Goal: Information Seeking & Learning: Learn about a topic

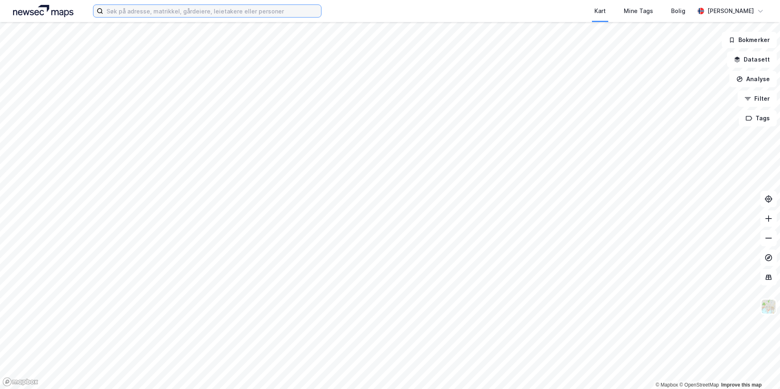
click at [151, 12] on input at bounding box center [212, 11] width 218 height 12
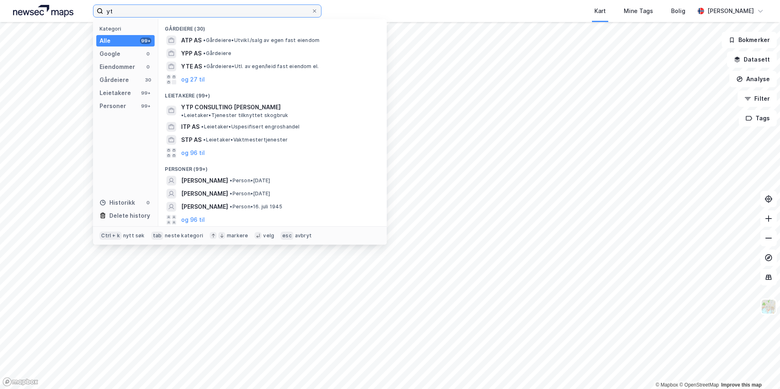
type input "y"
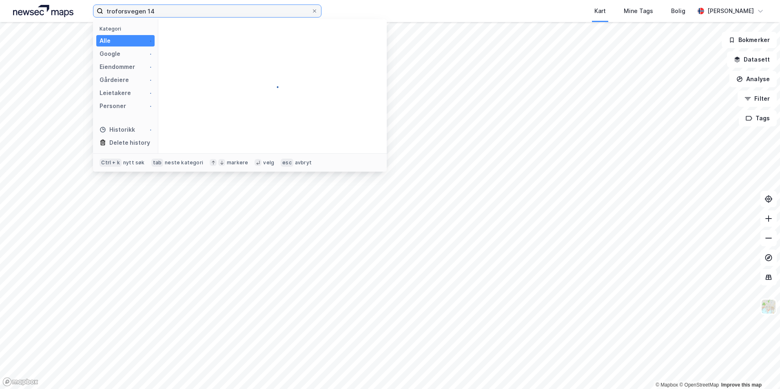
type input "troforsvegen 14"
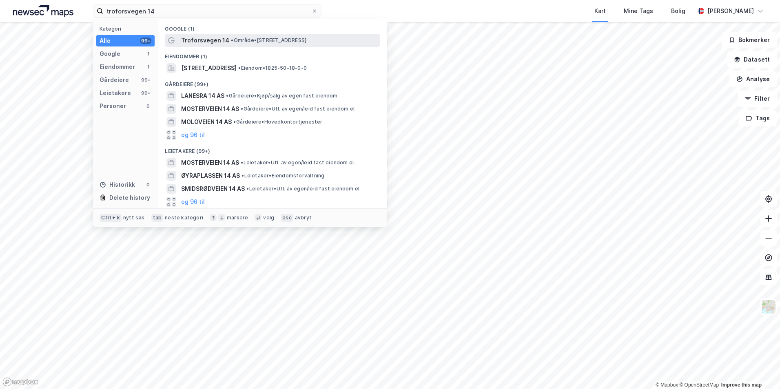
click at [221, 43] on span "Troforsvegen 14" at bounding box center [205, 40] width 48 height 10
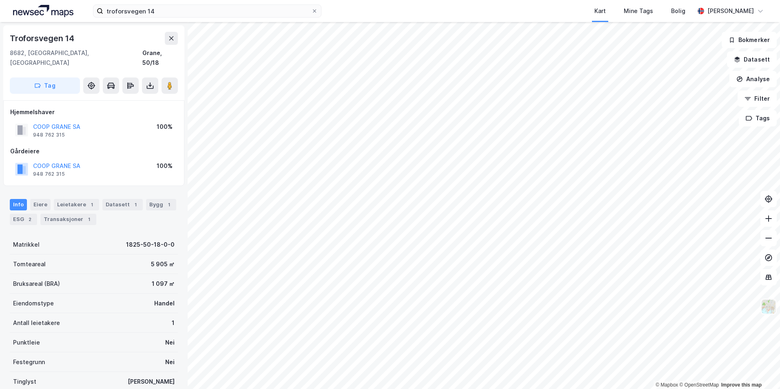
click at [773, 307] on img at bounding box center [769, 307] width 16 height 16
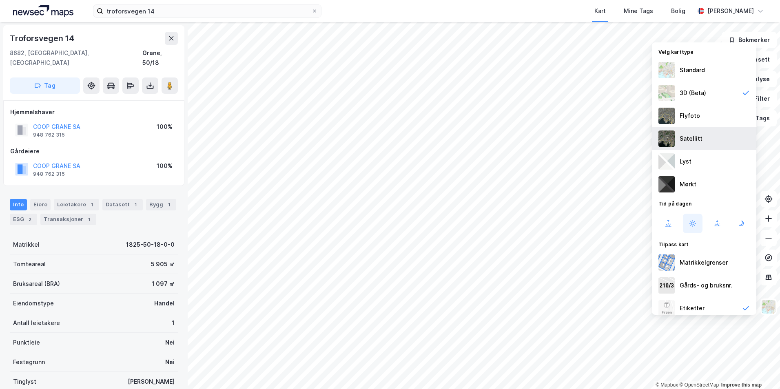
click at [675, 132] on div "Satellitt" at bounding box center [704, 138] width 104 height 23
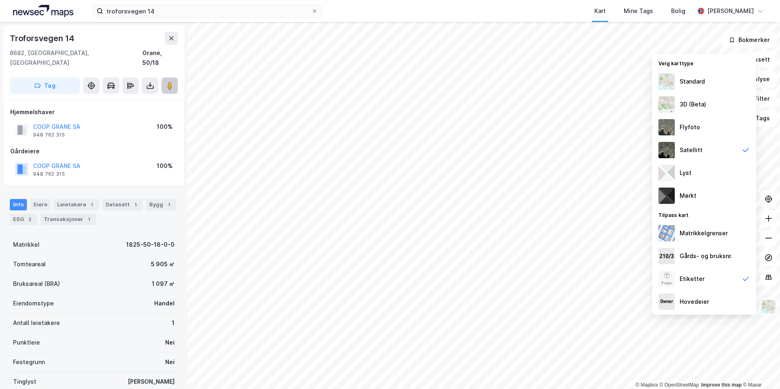
click at [169, 82] on image at bounding box center [169, 86] width 5 height 8
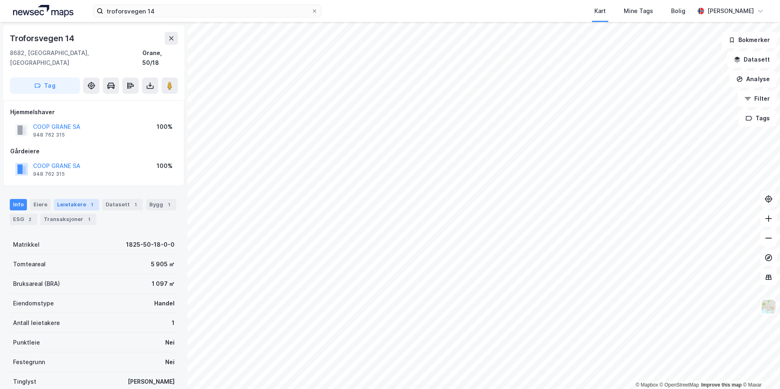
click at [62, 199] on div "Leietakere 1" at bounding box center [76, 204] width 45 height 11
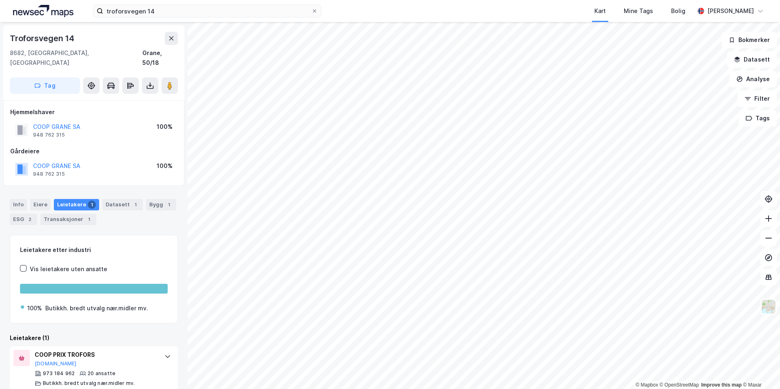
scroll to position [1, 0]
click at [20, 198] on div "Info" at bounding box center [18, 203] width 17 height 11
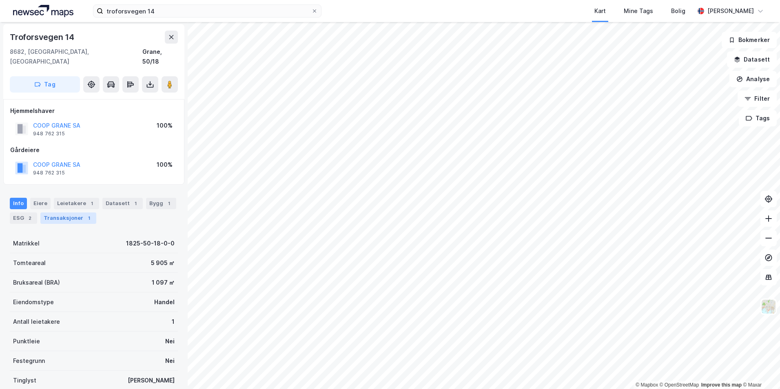
click at [71, 213] on div "Transaksjoner 1" at bounding box center [68, 218] width 56 height 11
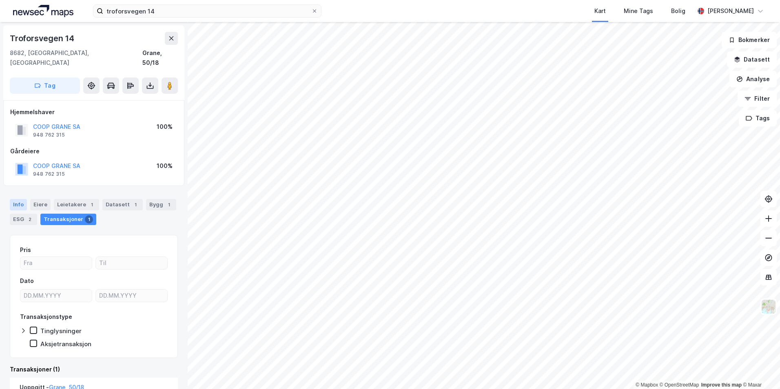
click at [20, 199] on div "Info" at bounding box center [18, 204] width 17 height 11
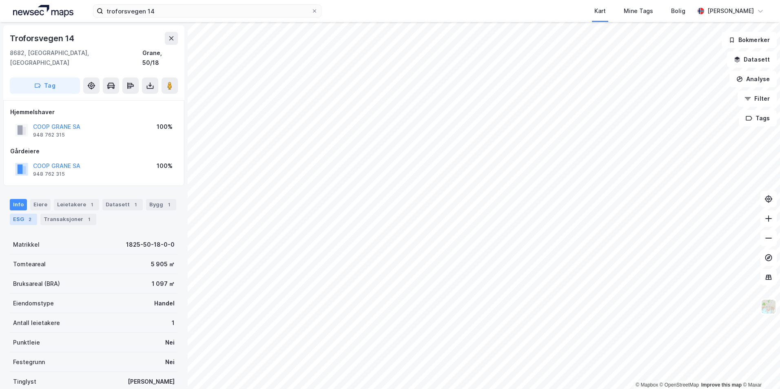
click at [29, 215] on div "2" at bounding box center [30, 219] width 8 height 8
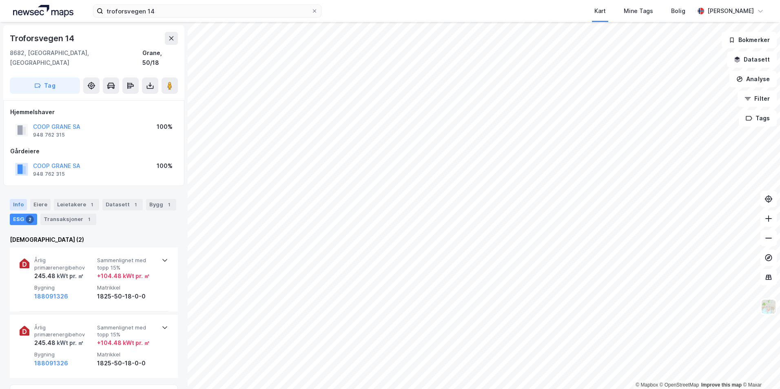
click at [18, 199] on div "Info" at bounding box center [18, 204] width 17 height 11
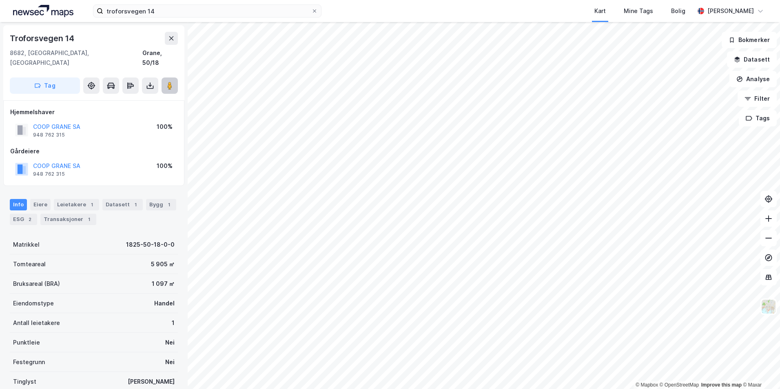
click at [173, 82] on icon at bounding box center [170, 86] width 8 height 8
click at [78, 199] on div "Leietakere 1" at bounding box center [76, 204] width 45 height 11
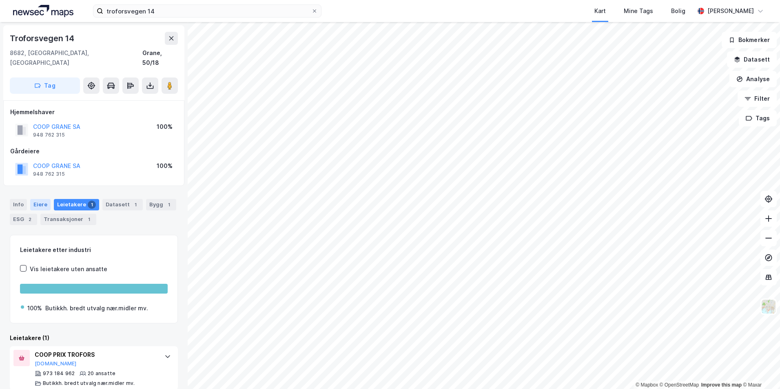
click at [40, 199] on div "Eiere" at bounding box center [40, 204] width 20 height 11
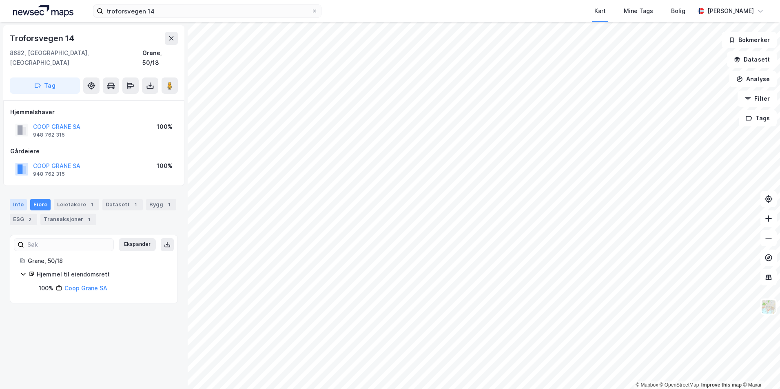
click at [19, 199] on div "Info" at bounding box center [18, 204] width 17 height 11
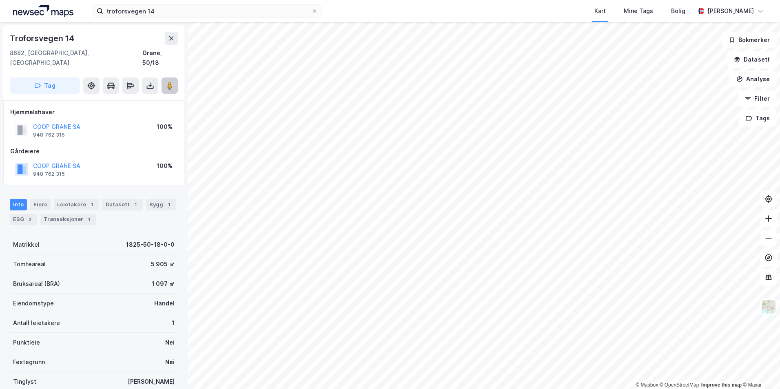
click at [170, 82] on image at bounding box center [169, 86] width 5 height 8
click at [780, 228] on html "troforsvegen 14 Kart Mine Tags Bolig [PERSON_NAME] © Mapbox © OpenStreetMap Imp…" at bounding box center [390, 194] width 780 height 389
click at [753, 58] on button "Datasett" at bounding box center [752, 59] width 50 height 16
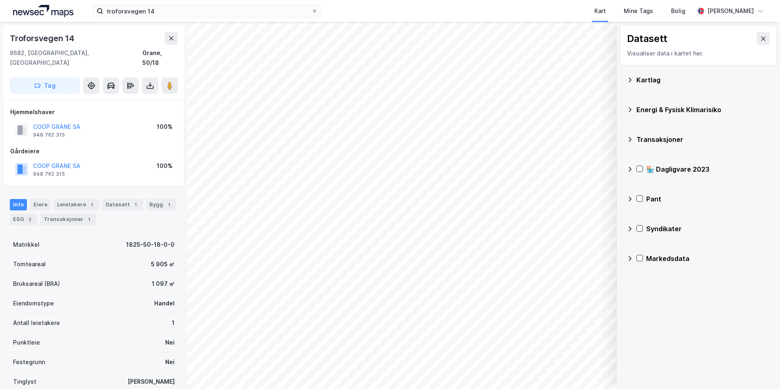
click at [639, 140] on div "Transaksjoner" at bounding box center [703, 140] width 134 height 10
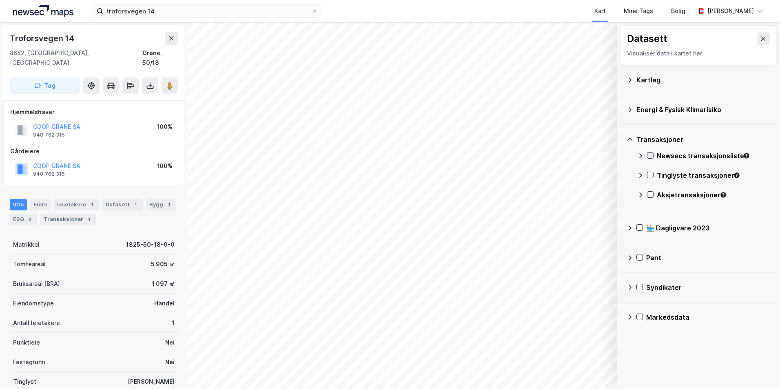
click at [648, 156] on icon at bounding box center [650, 156] width 6 height 6
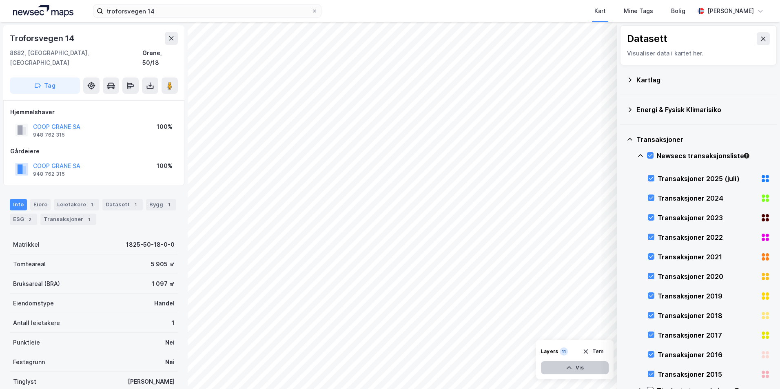
click at [579, 371] on button "Vis" at bounding box center [575, 367] width 68 height 13
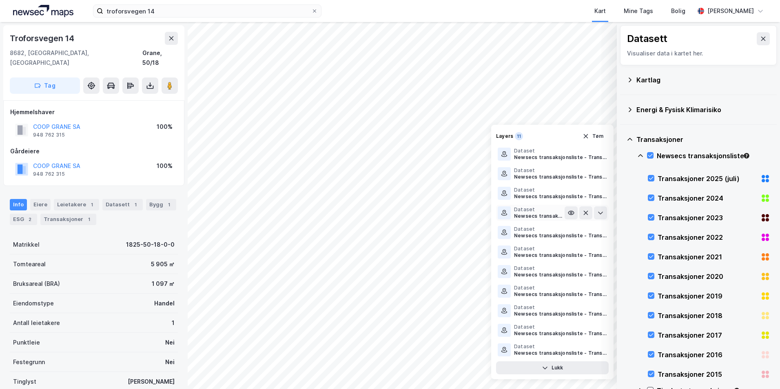
click at [539, 215] on div "Newsecs transaksjonsliste - Transaksjoner 2022" at bounding box center [539, 216] width 51 height 7
click at [502, 213] on icon at bounding box center [504, 213] width 7 height 7
click at [513, 187] on div "Dataset Newsecs transaksjonsliste - Transaksjoner 2023" at bounding box center [531, 193] width 67 height 13
click at [595, 136] on button "Tøm" at bounding box center [592, 136] width 31 height 13
